Goal: Transaction & Acquisition: Purchase product/service

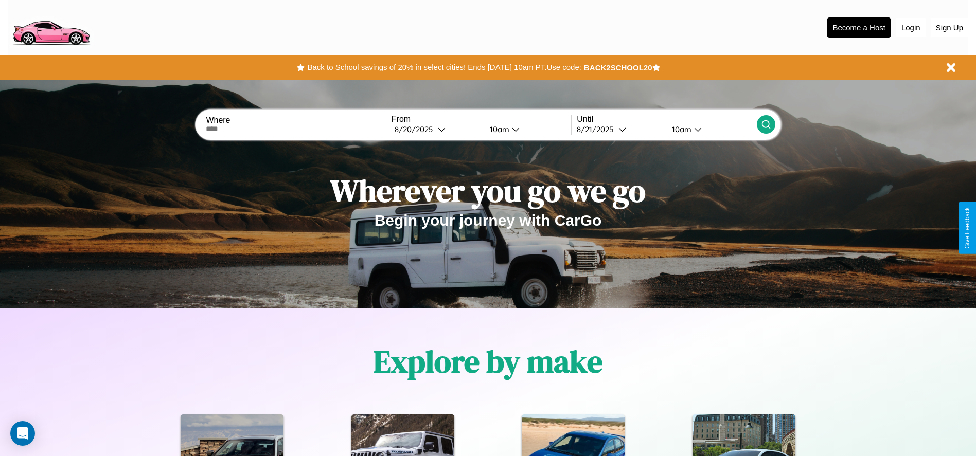
scroll to position [213, 0]
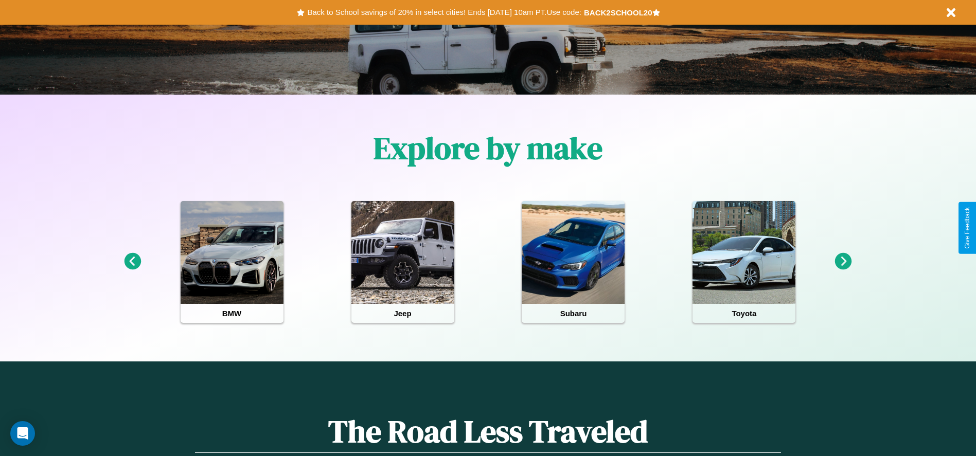
click at [132, 262] on icon at bounding box center [132, 261] width 17 height 17
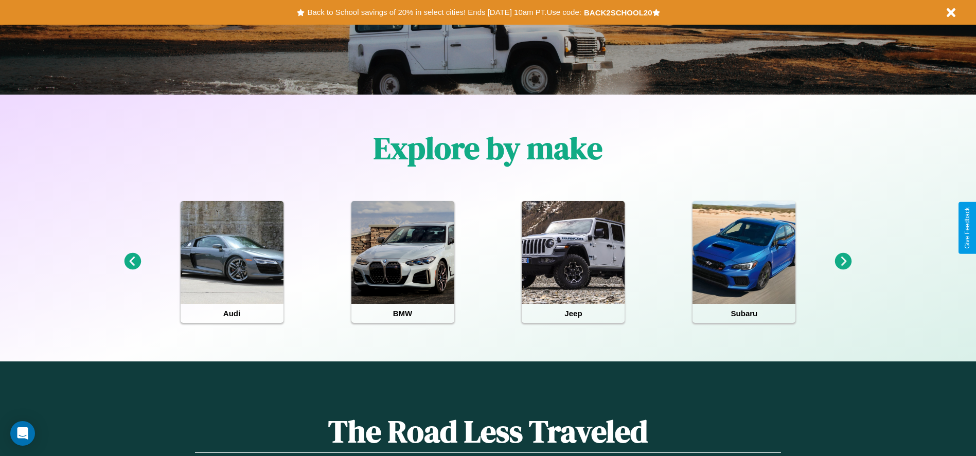
click at [132, 262] on icon at bounding box center [132, 261] width 17 height 17
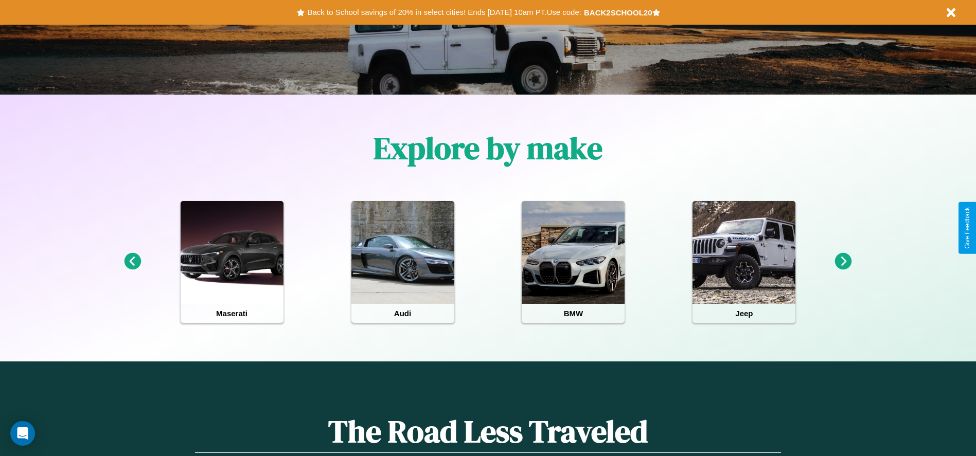
click at [132, 262] on icon at bounding box center [132, 261] width 17 height 17
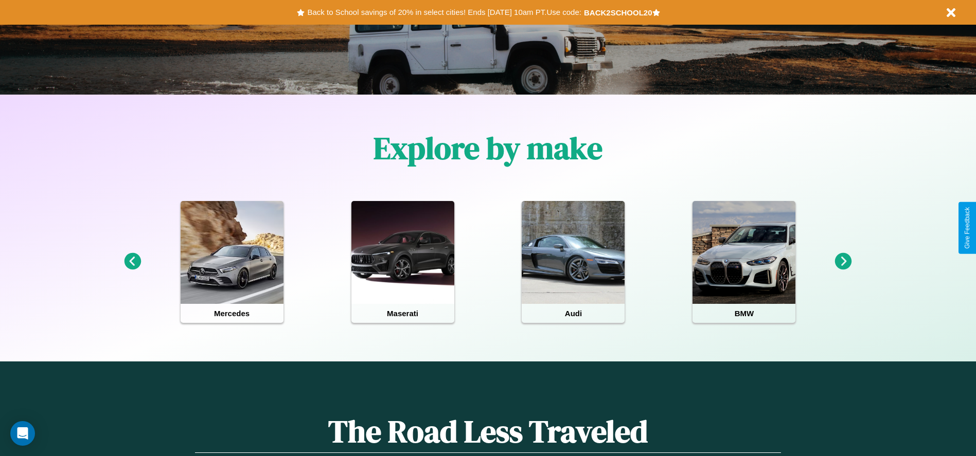
click at [843, 262] on icon at bounding box center [843, 261] width 17 height 17
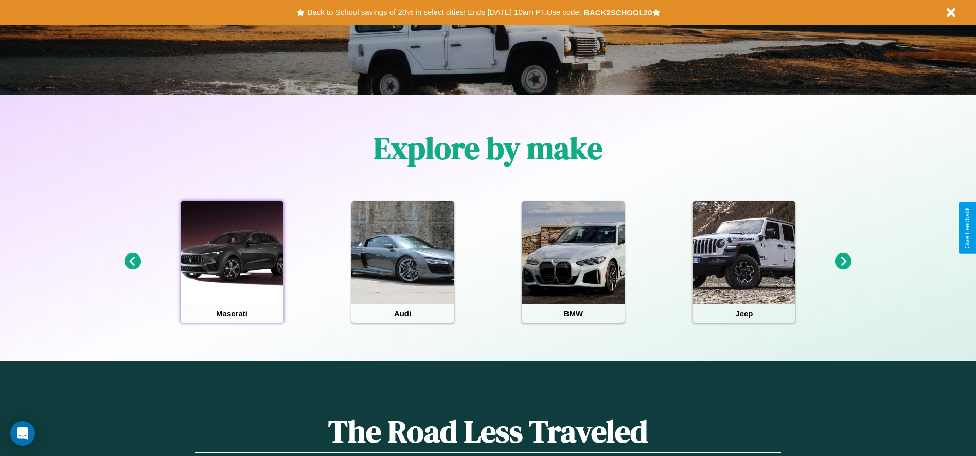
click at [231, 262] on div at bounding box center [232, 252] width 103 height 103
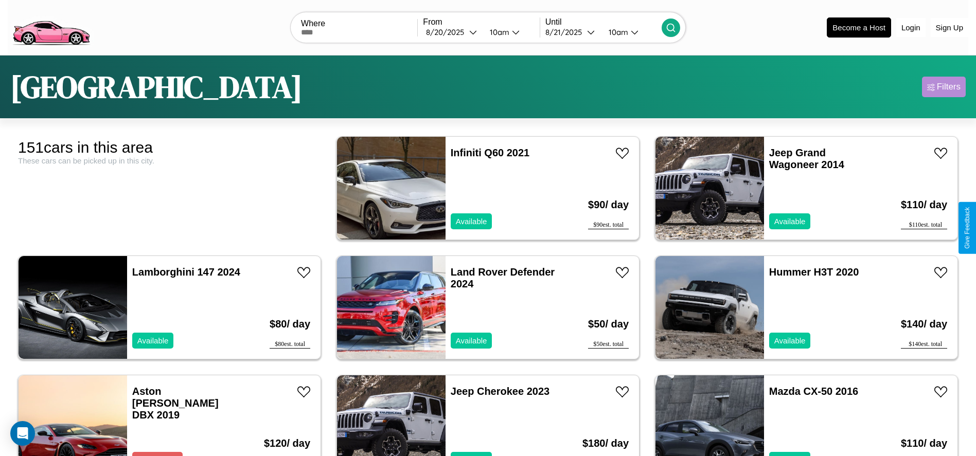
click at [943, 87] on div "Filters" at bounding box center [949, 87] width 24 height 10
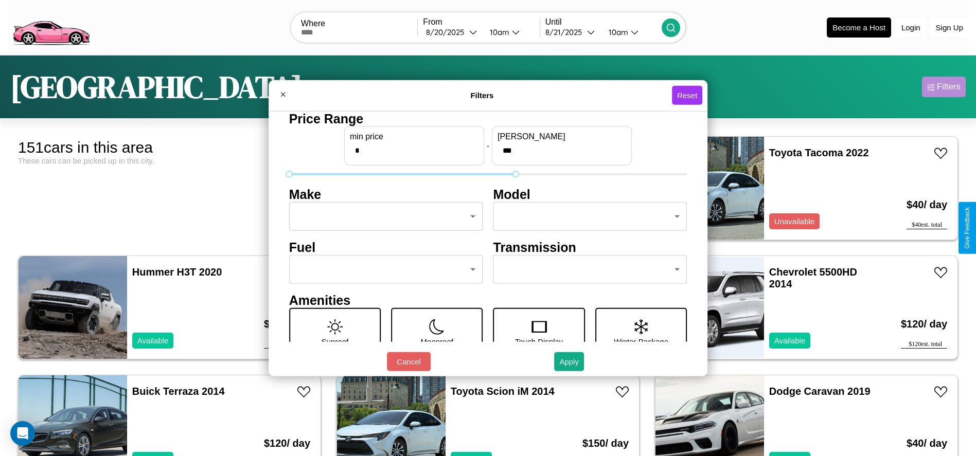
type input "***"
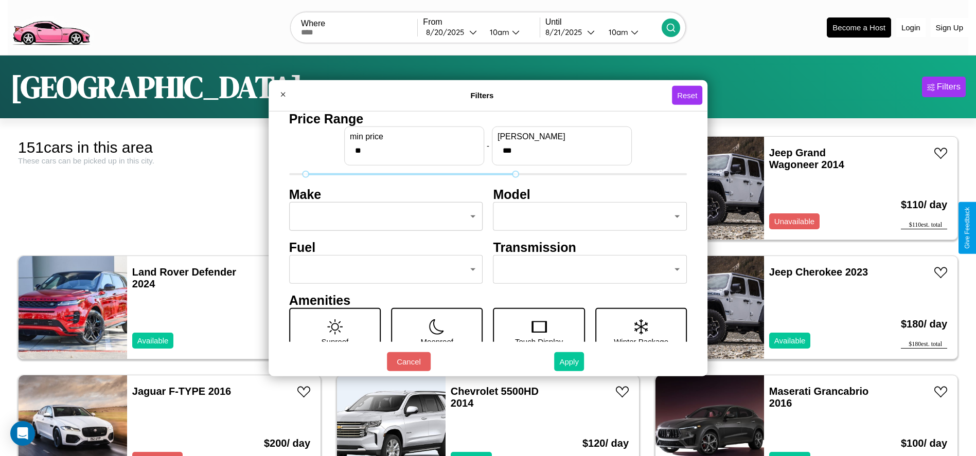
type input "**"
click at [569, 362] on button "Apply" at bounding box center [569, 361] width 30 height 19
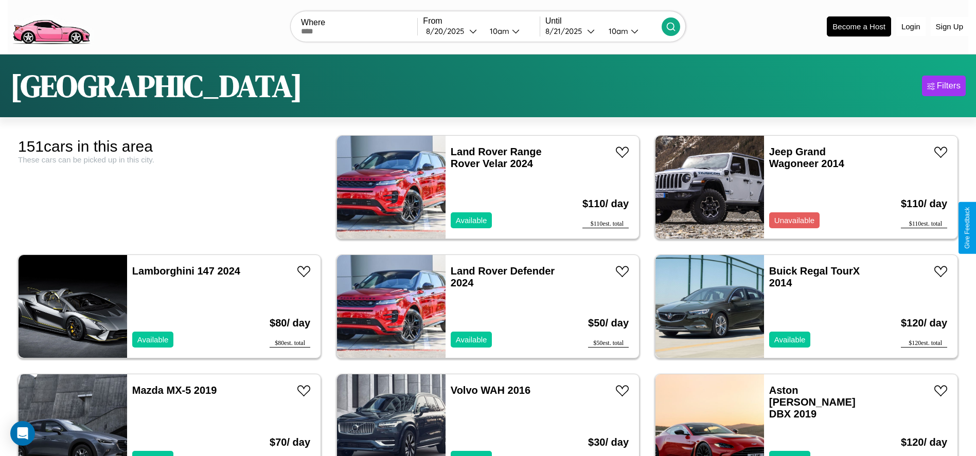
scroll to position [5007, 0]
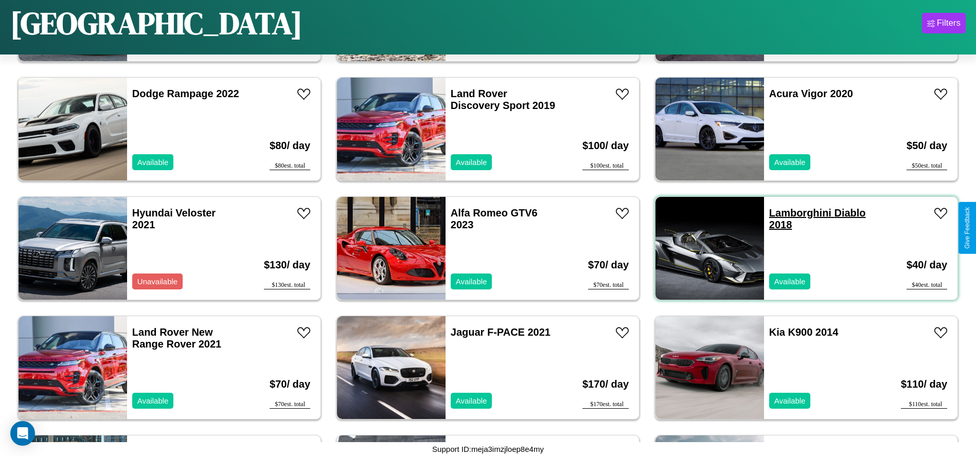
click at [794, 213] on link "Lamborghini Diablo 2018" at bounding box center [817, 218] width 97 height 23
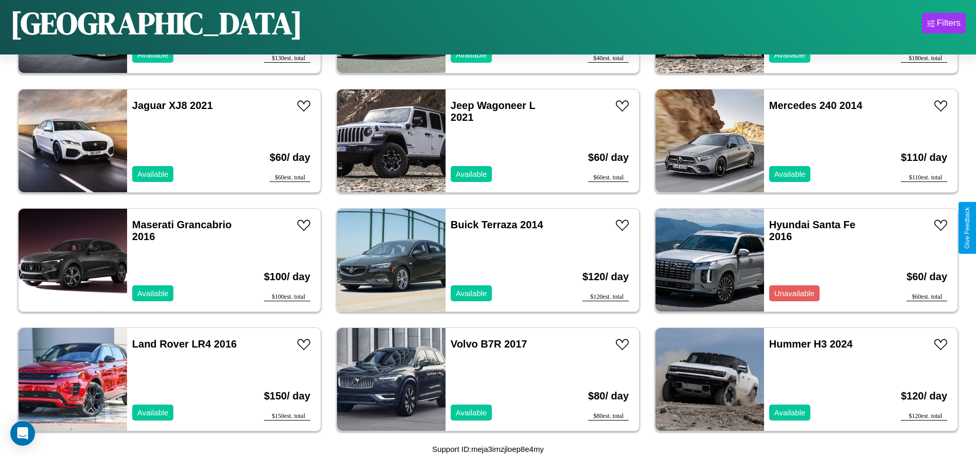
scroll to position [353, 0]
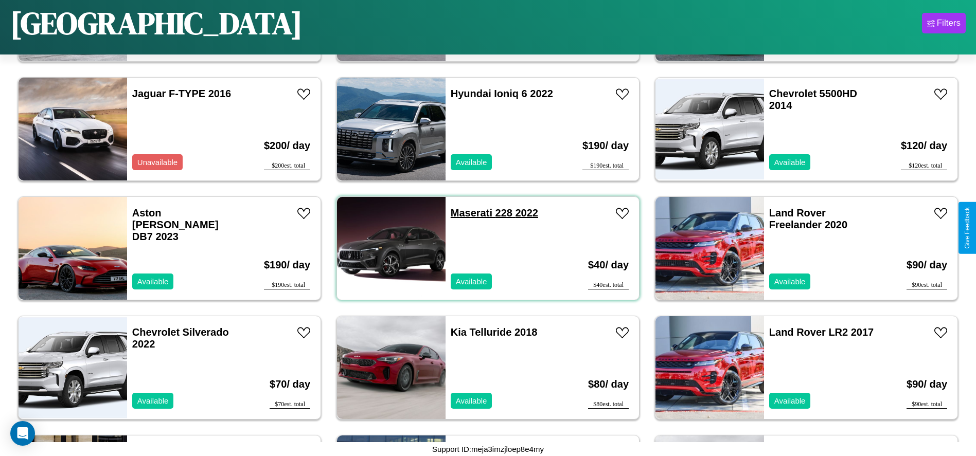
click at [468, 213] on link "Maserati 228 2022" at bounding box center [494, 212] width 87 height 11
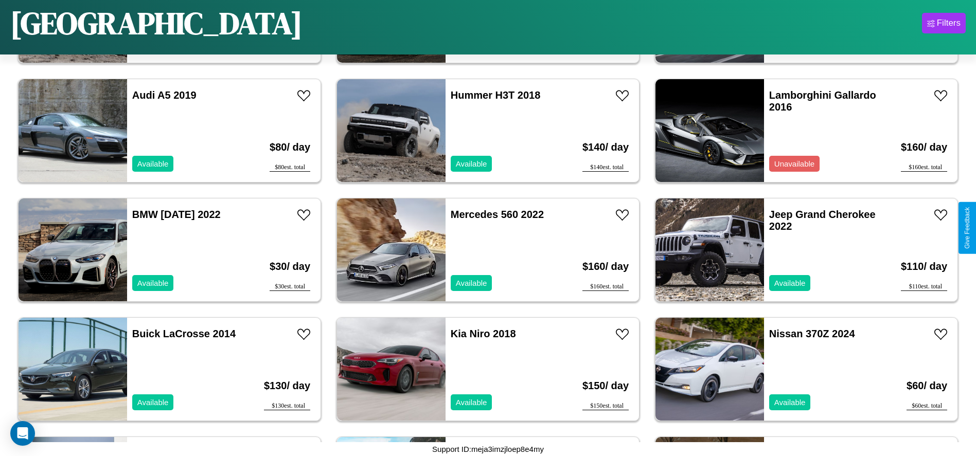
scroll to position [1666, 0]
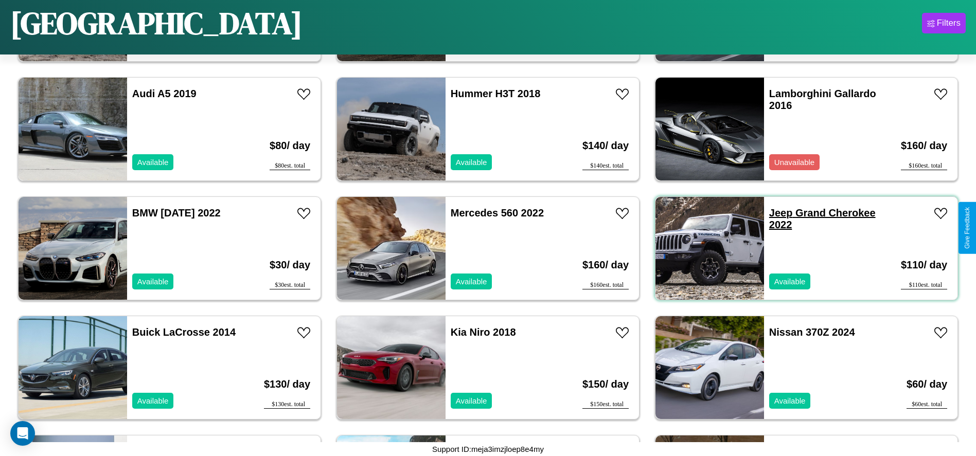
click at [774, 213] on link "Jeep Grand Cherokee 2022" at bounding box center [822, 218] width 106 height 23
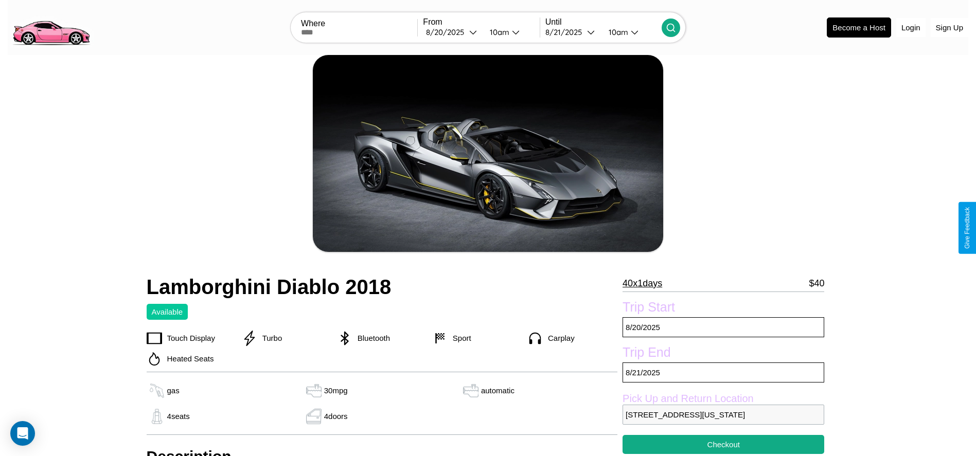
scroll to position [230, 0]
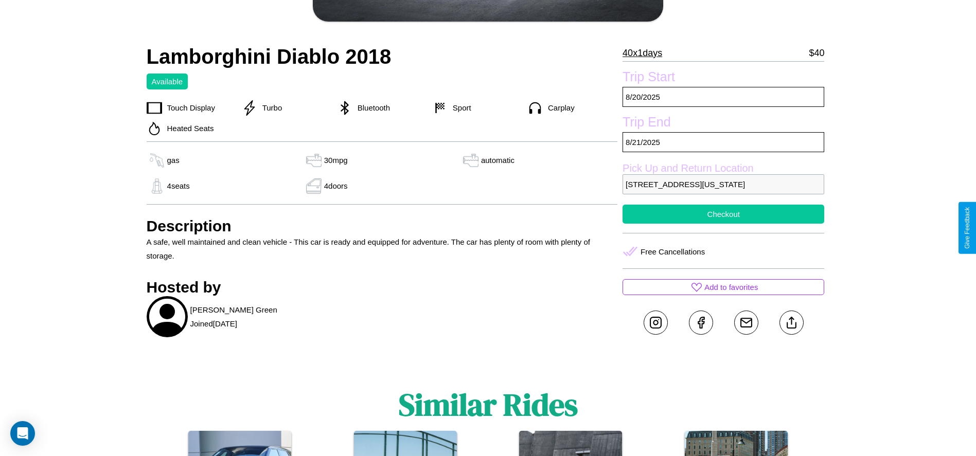
click at [723, 224] on button "Checkout" at bounding box center [723, 214] width 202 height 19
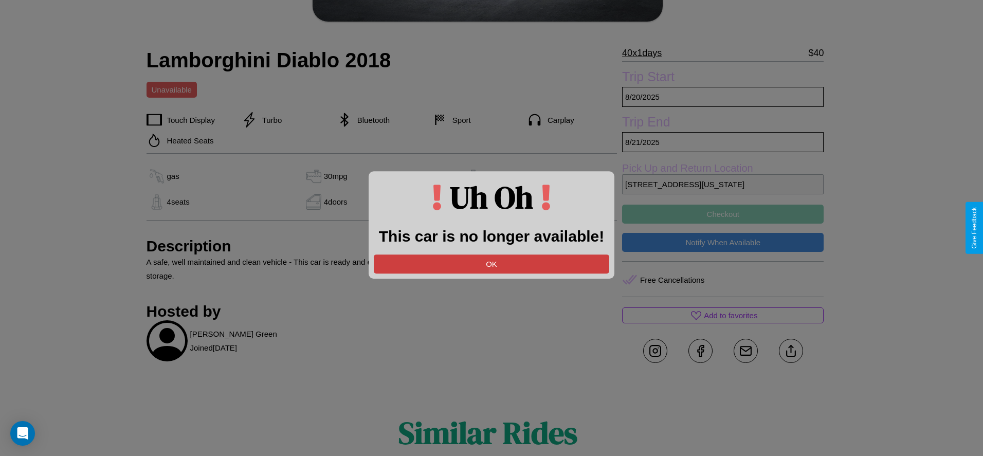
click at [492, 264] on button "OK" at bounding box center [492, 264] width 236 height 19
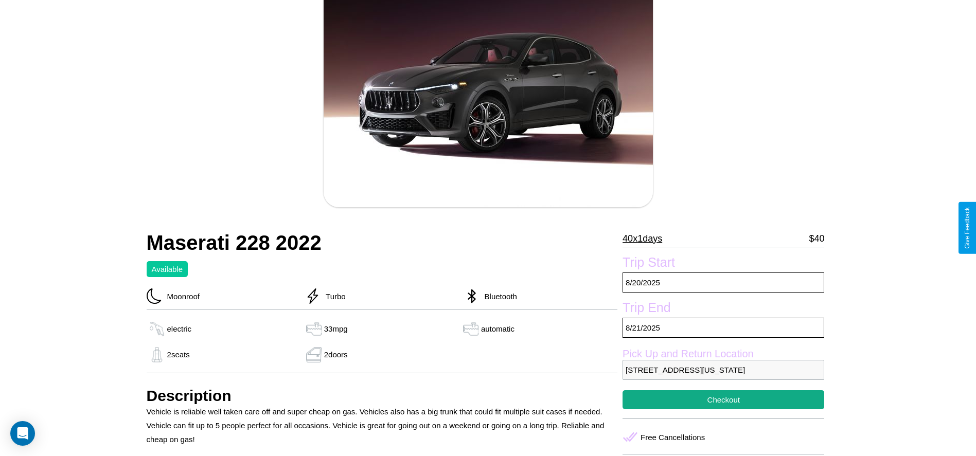
scroll to position [103, 0]
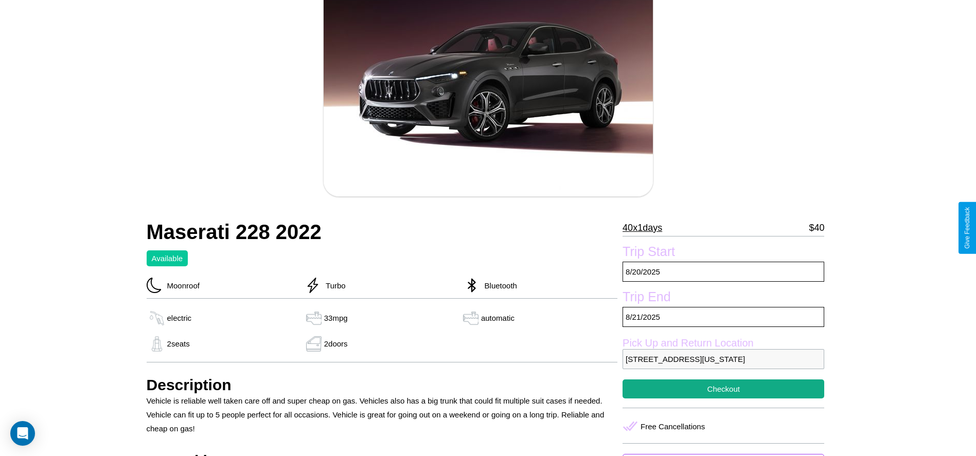
click at [646, 228] on p "40 x 1 days" at bounding box center [642, 228] width 40 height 16
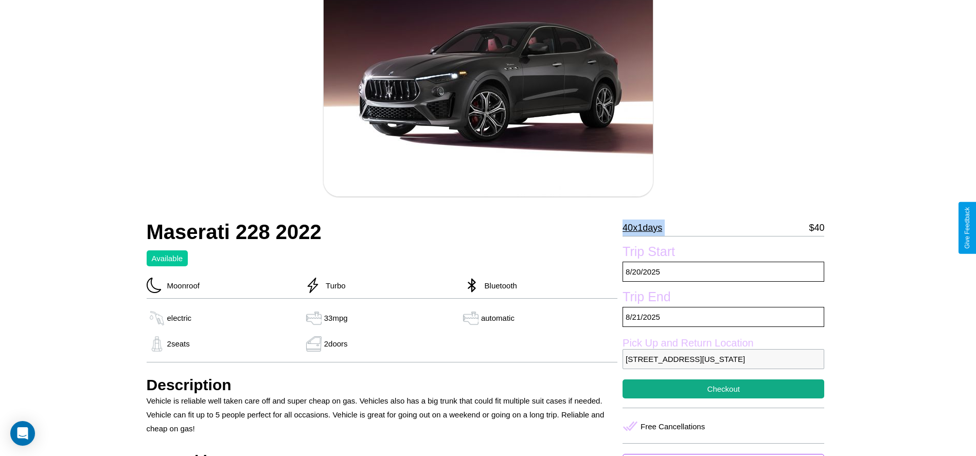
click at [646, 228] on p "40 x 1 days" at bounding box center [642, 228] width 40 height 16
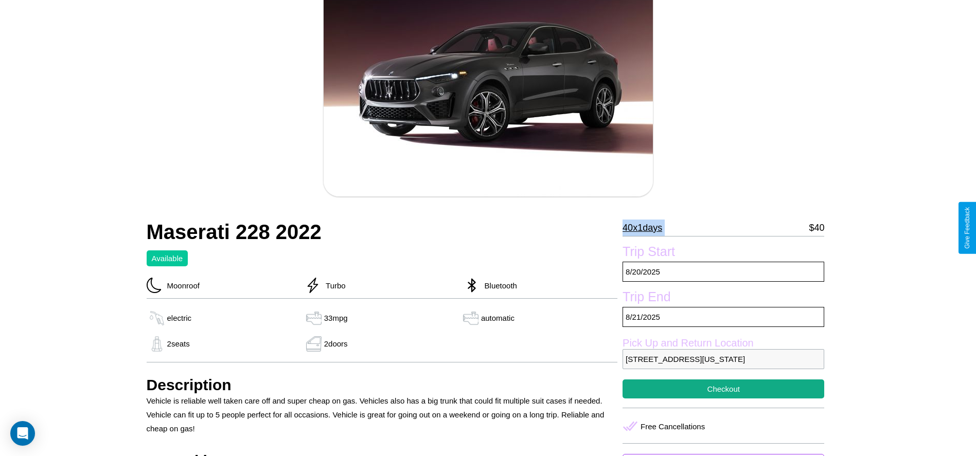
click at [646, 228] on p "40 x 1 days" at bounding box center [642, 228] width 40 height 16
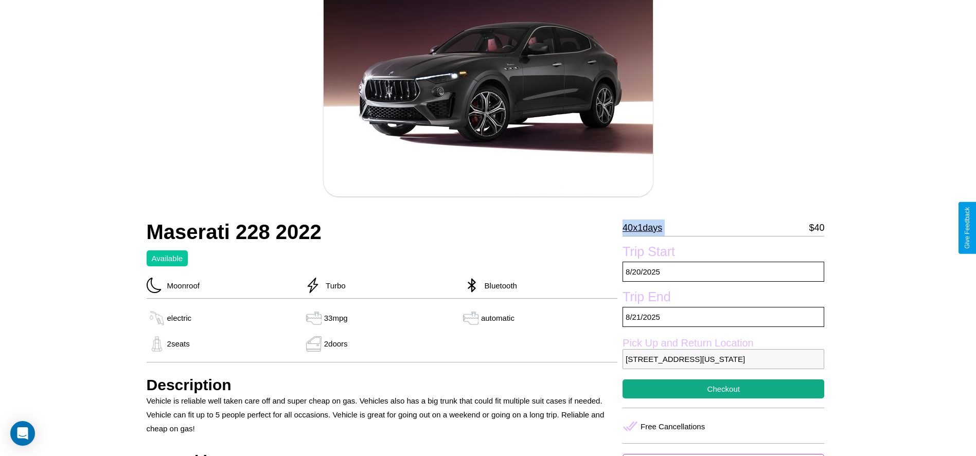
click at [646, 228] on p "40 x 1 days" at bounding box center [642, 228] width 40 height 16
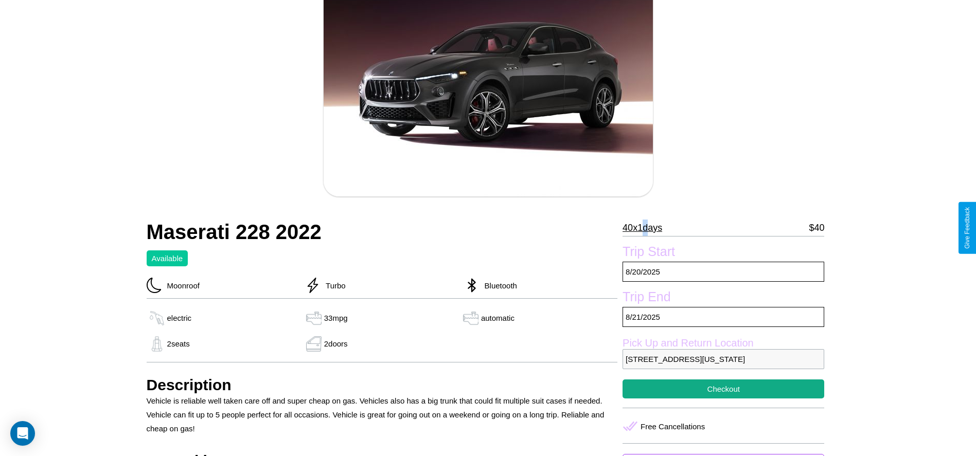
click at [646, 228] on p "40 x 1 days" at bounding box center [642, 228] width 40 height 16
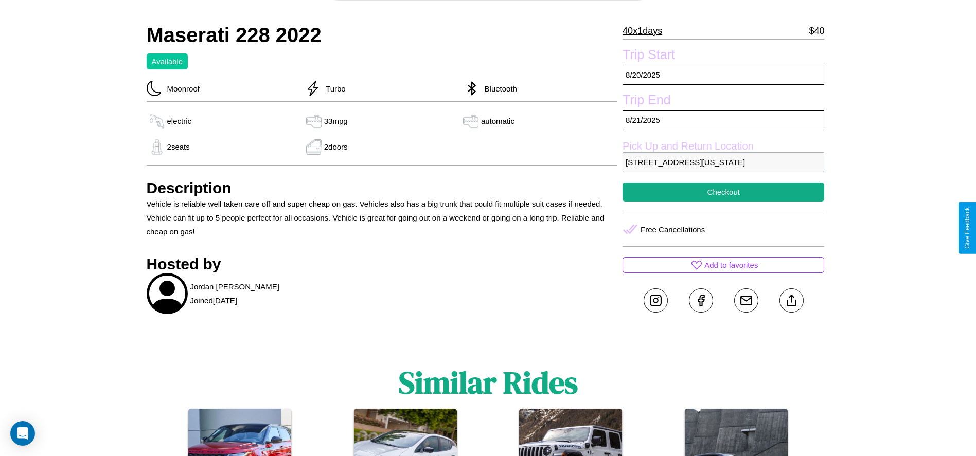
scroll to position [387, 0]
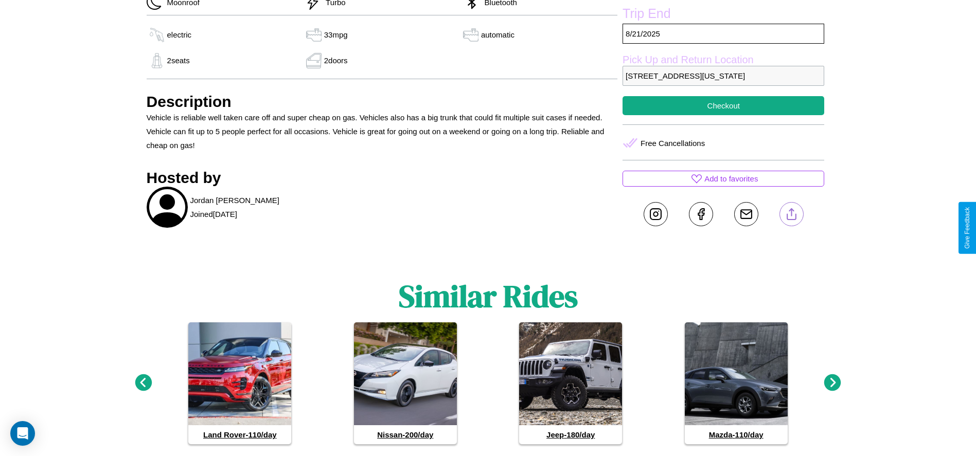
click at [791, 216] on line at bounding box center [791, 212] width 0 height 7
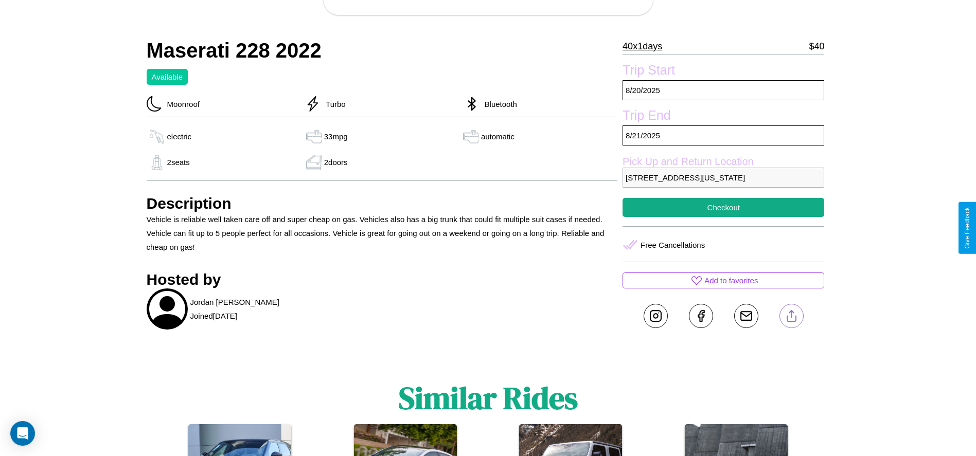
scroll to position [278, 0]
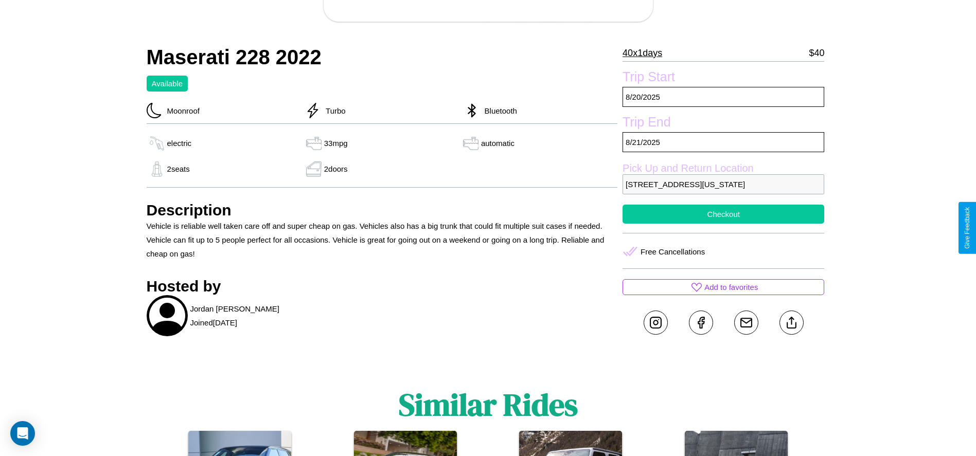
click at [723, 224] on button "Checkout" at bounding box center [723, 214] width 202 height 19
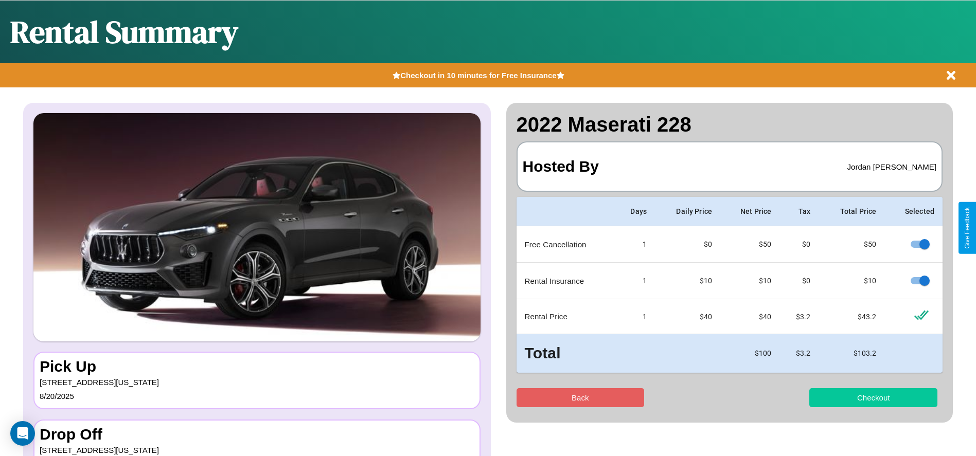
click at [873, 398] on button "Checkout" at bounding box center [873, 397] width 128 height 19
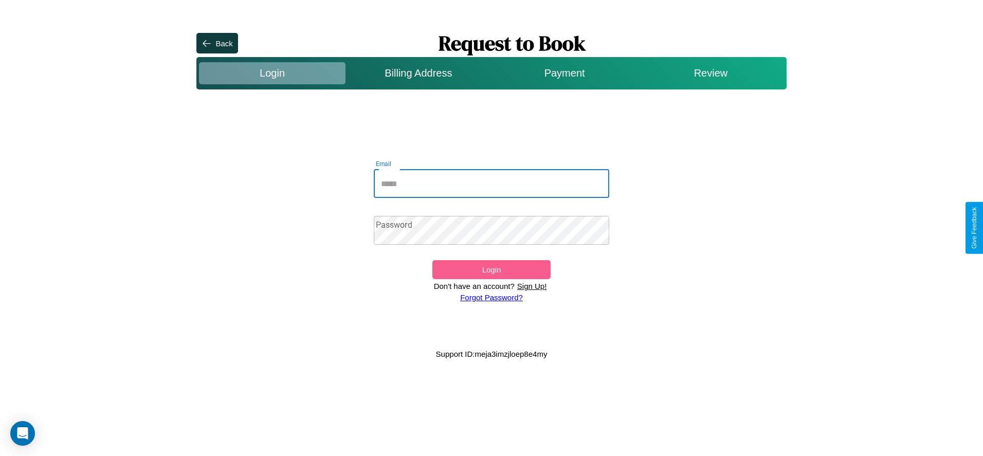
click at [492, 184] on input "Email" at bounding box center [492, 183] width 236 height 29
type input "**********"
